Goal: Task Accomplishment & Management: Use online tool/utility

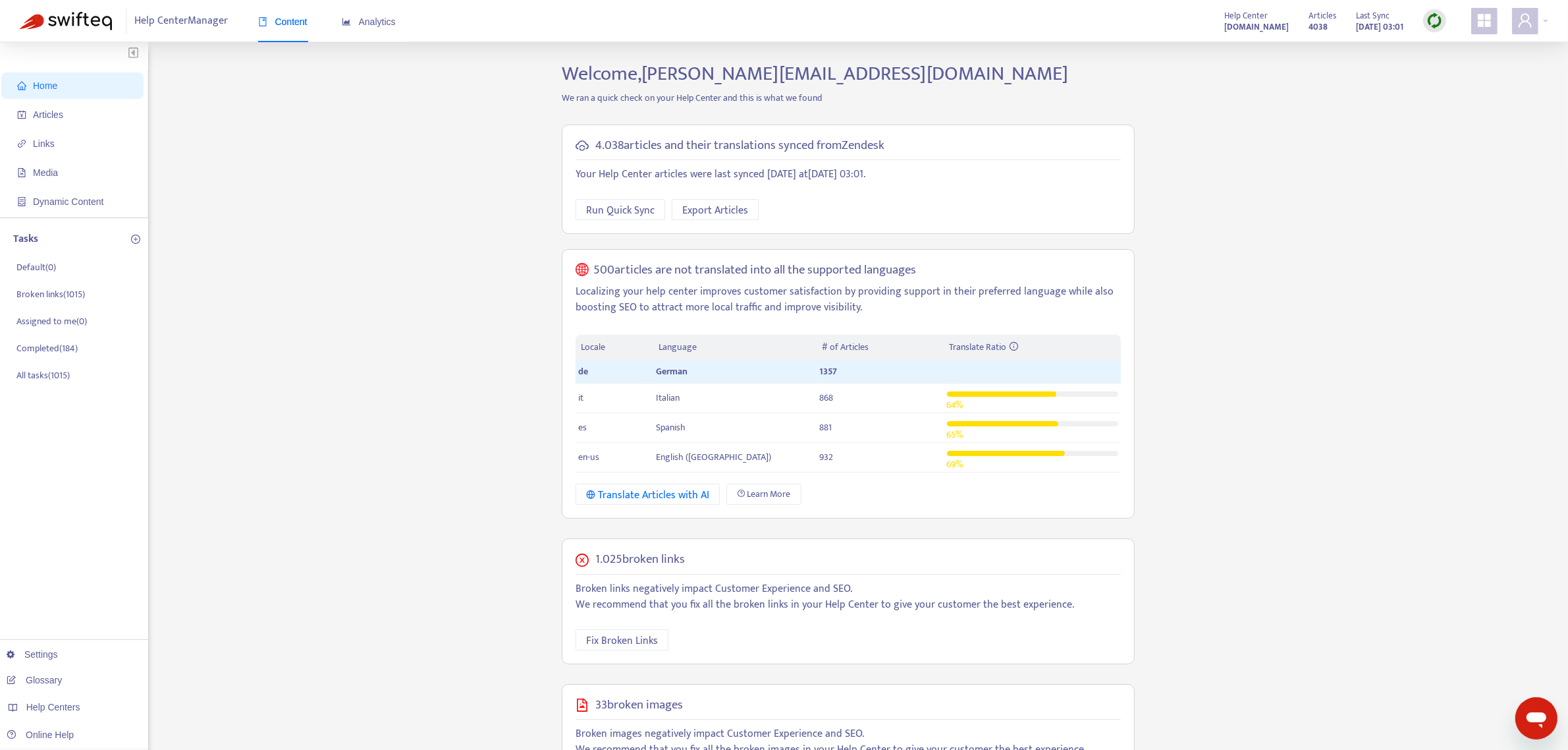
click at [1436, 25] on img at bounding box center [1435, 21] width 17 height 17
click at [1467, 48] on link "Quick Sync" at bounding box center [1462, 47] width 56 height 15
click at [57, 115] on span "Articles" at bounding box center [49, 114] width 31 height 11
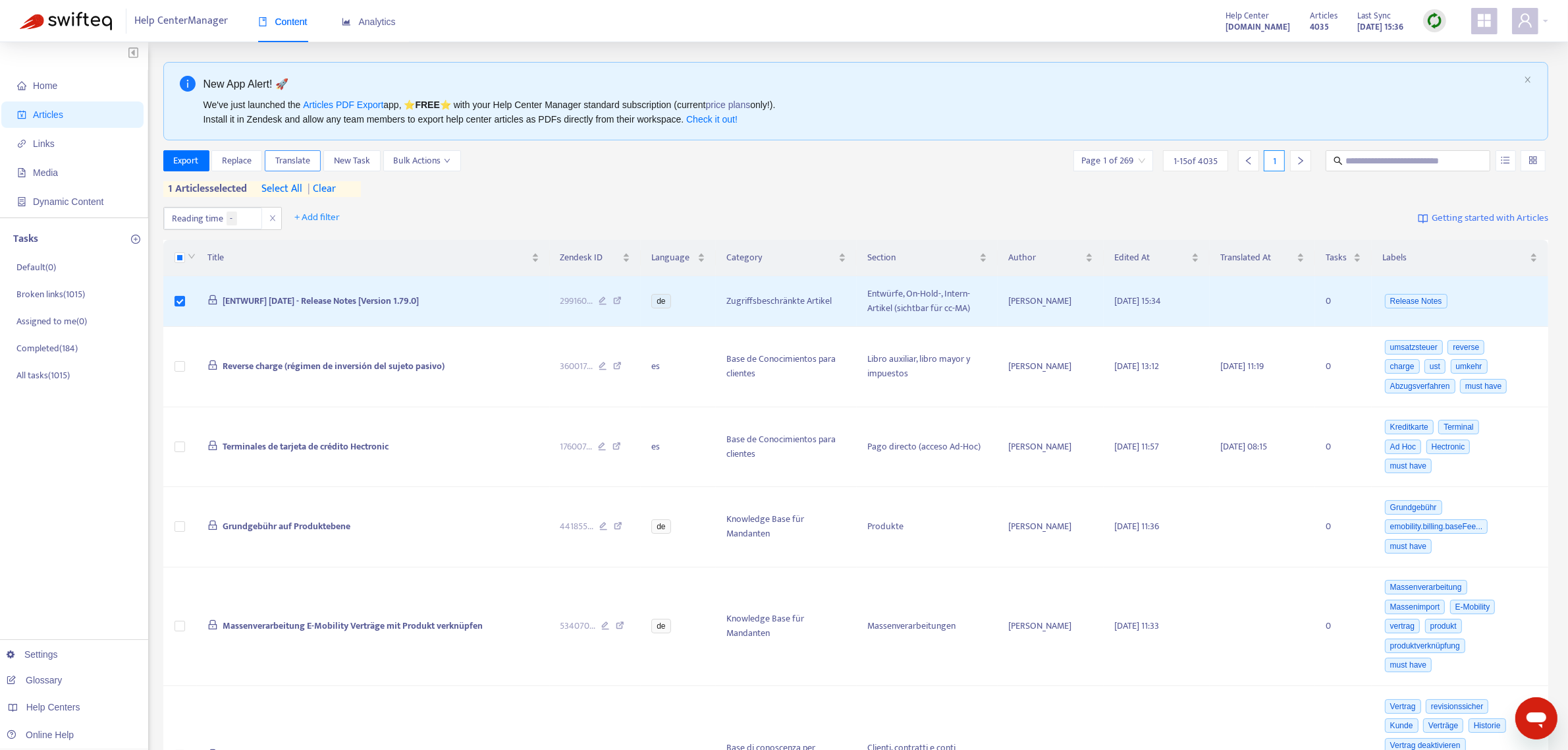
click at [293, 163] on span "Translate" at bounding box center [293, 161] width 35 height 15
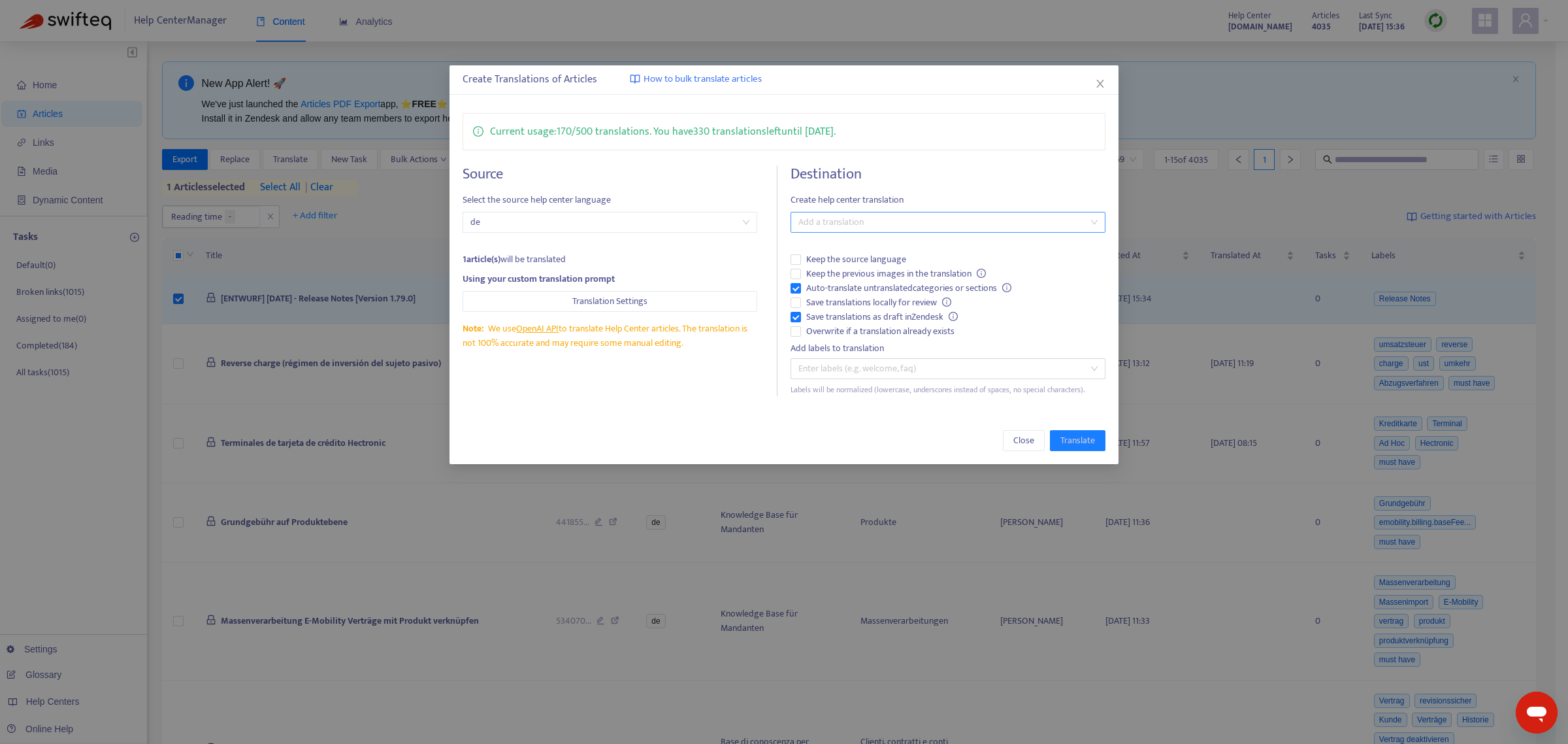
click at [921, 227] on div at bounding box center [942, 222] width 296 height 16
click at [887, 266] on div "English (USA) ( en-us )" at bounding box center [948, 270] width 294 height 15
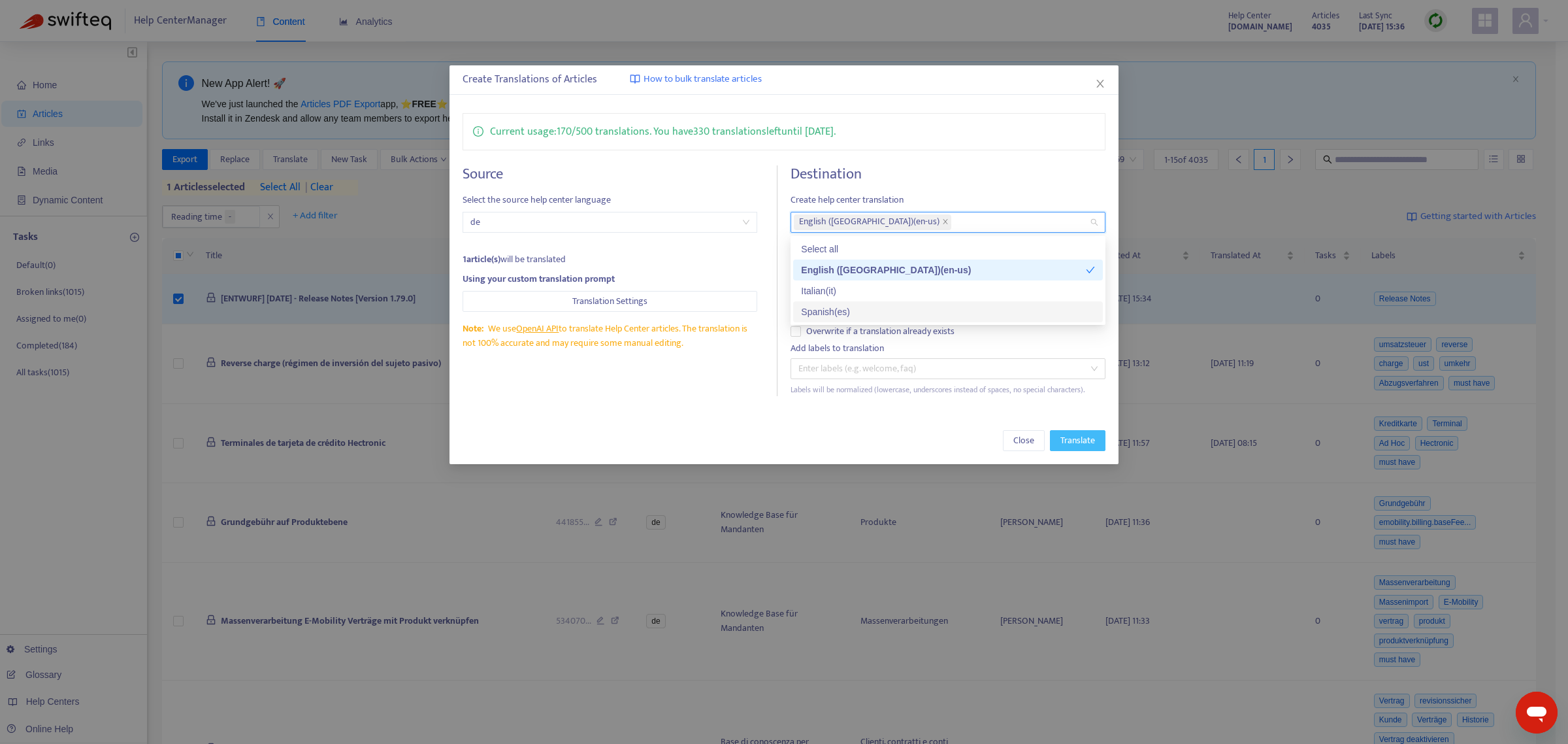
click at [1095, 448] on button "Translate" at bounding box center [1078, 440] width 55 height 21
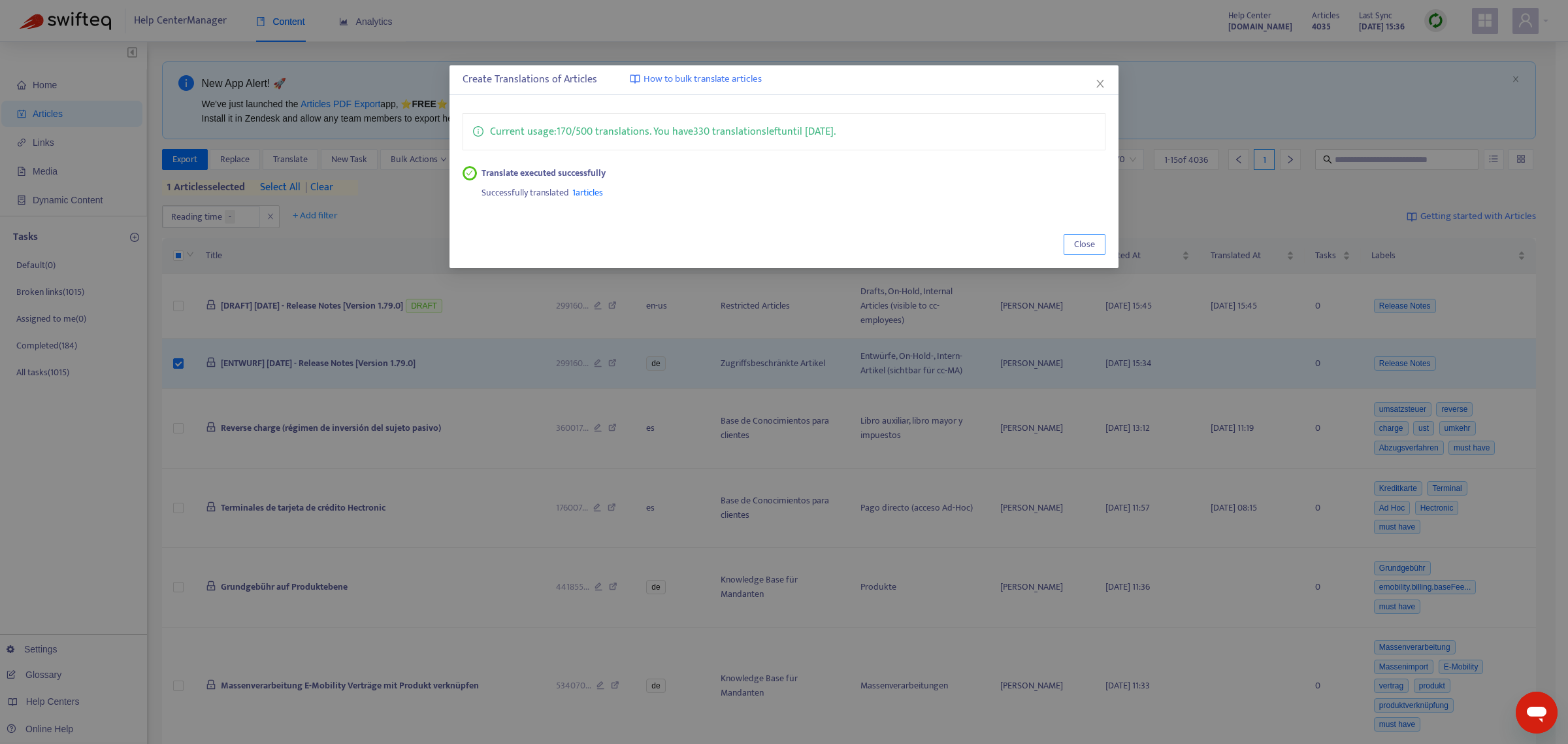
click at [1086, 254] on button "Close" at bounding box center [1084, 244] width 42 height 21
